Goal: Check status: Check status

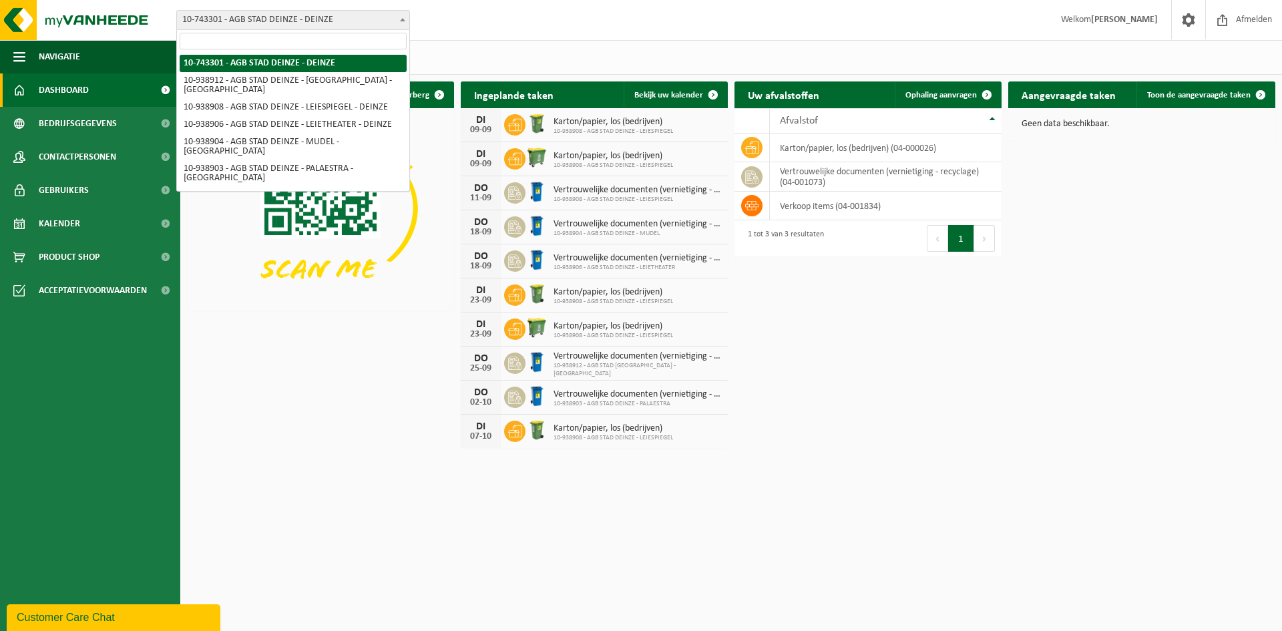
click at [374, 17] on span "10-743301 - AGB STAD DEINZE - DEINZE" at bounding box center [293, 20] width 232 height 19
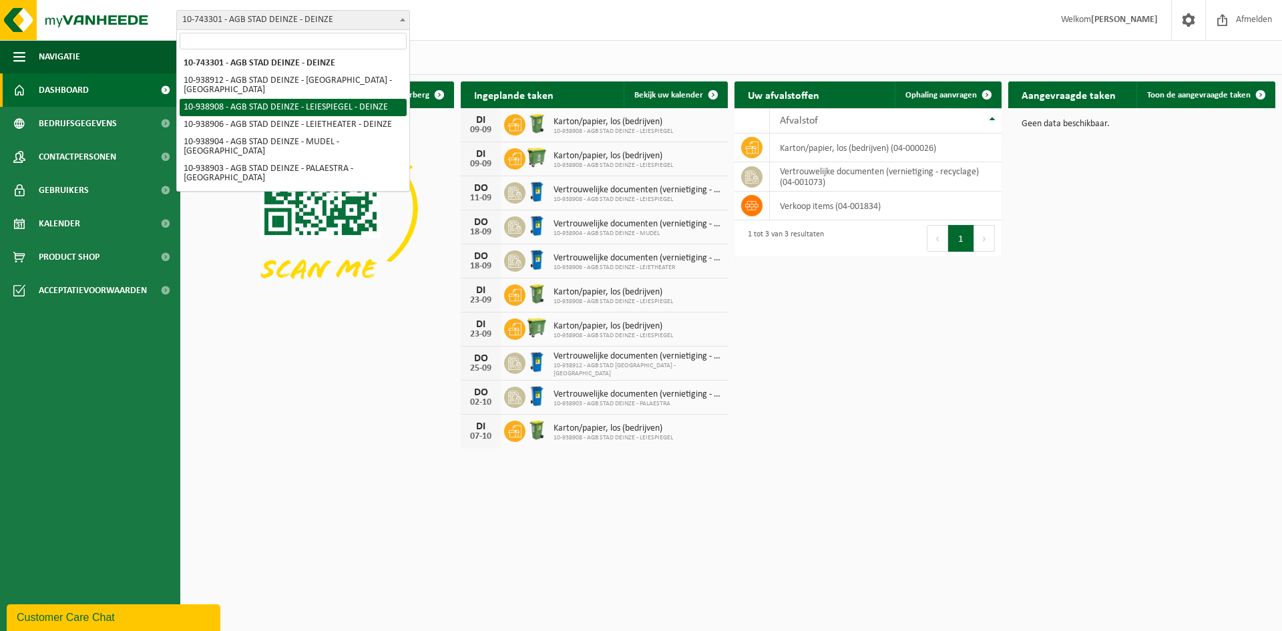
select select "138162"
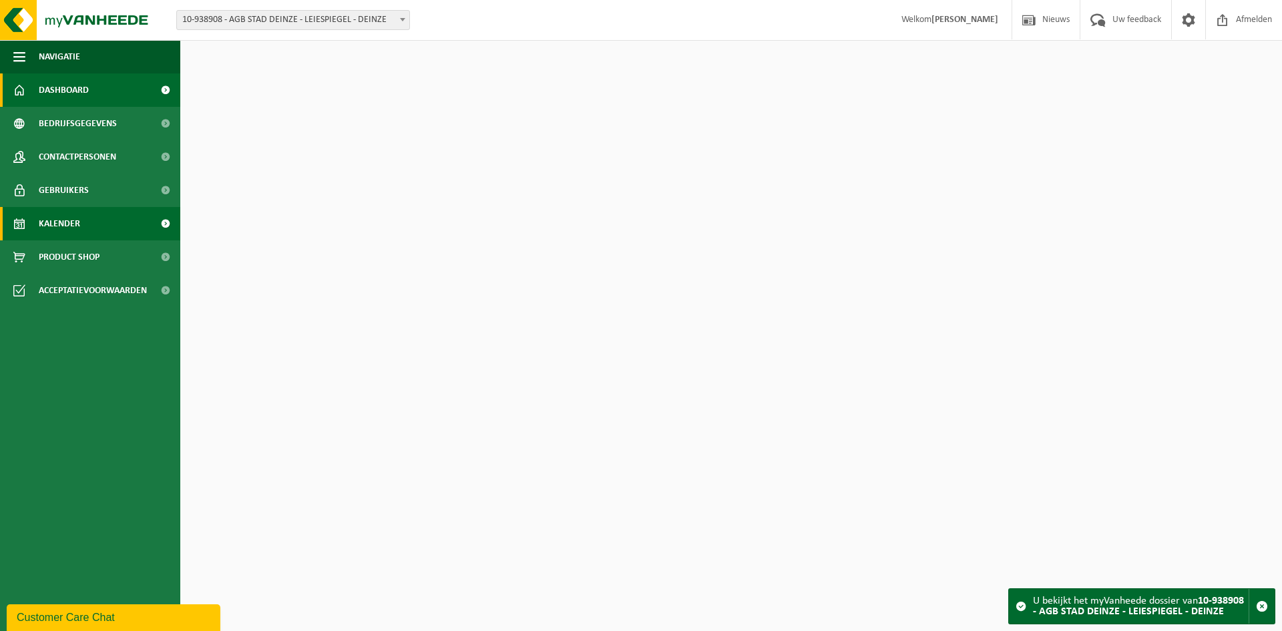
click at [95, 224] on link "Kalender" at bounding box center [90, 223] width 180 height 33
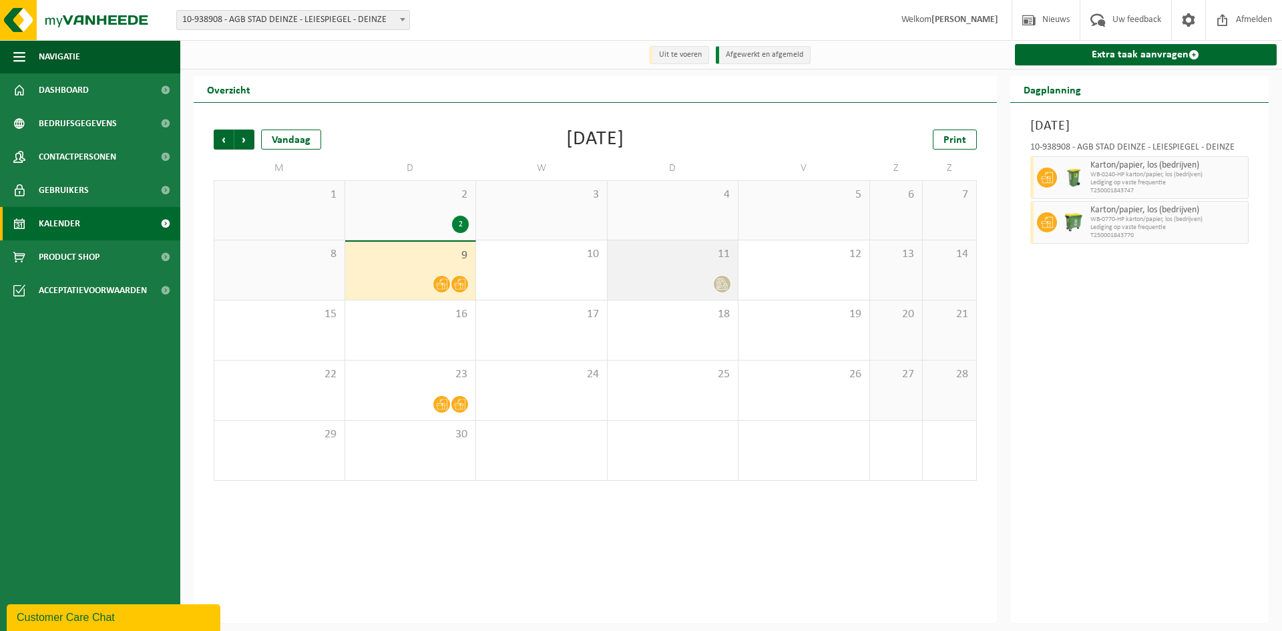
click at [727, 281] on icon at bounding box center [721, 283] width 11 height 11
